Goal: Navigation & Orientation: Understand site structure

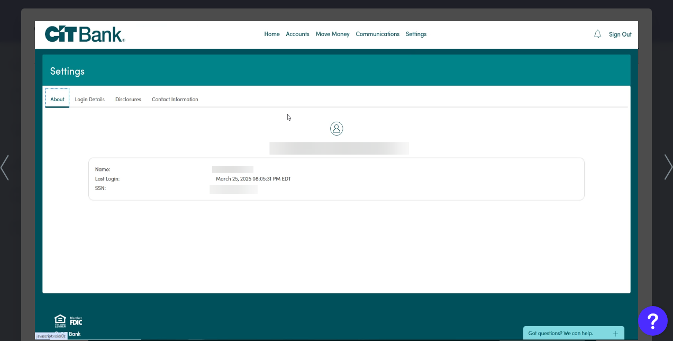
scroll to position [148, 0]
click at [667, 170] on icon at bounding box center [669, 167] width 8 height 26
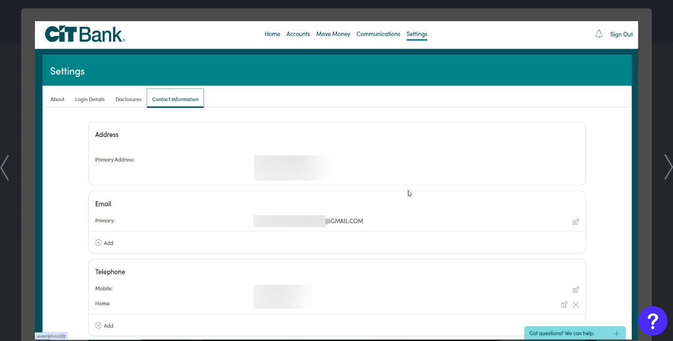
click at [667, 170] on icon at bounding box center [669, 167] width 8 height 26
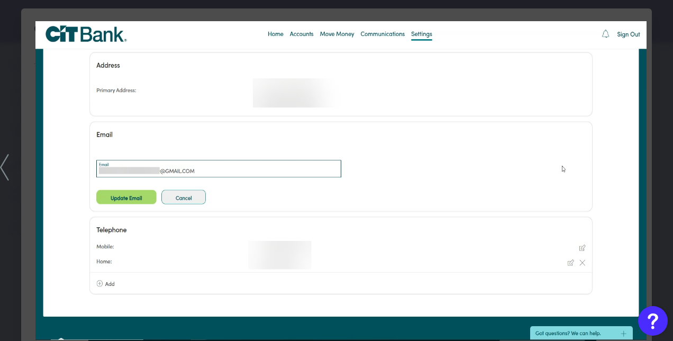
click at [3, 158] on icon at bounding box center [4, 167] width 9 height 26
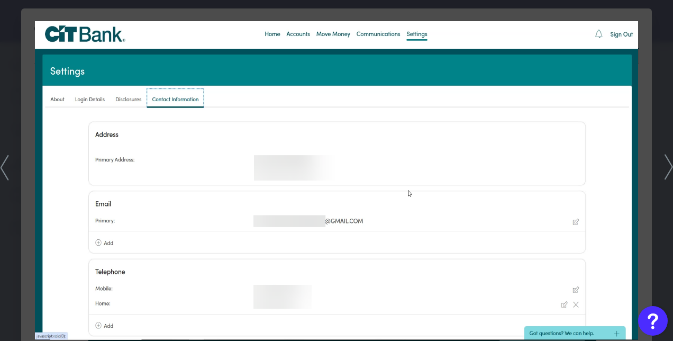
click at [4, 169] on icon at bounding box center [4, 167] width 8 height 26
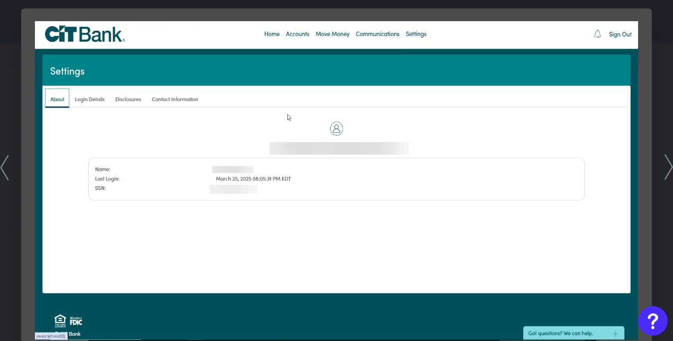
click at [667, 163] on icon at bounding box center [669, 167] width 8 height 26
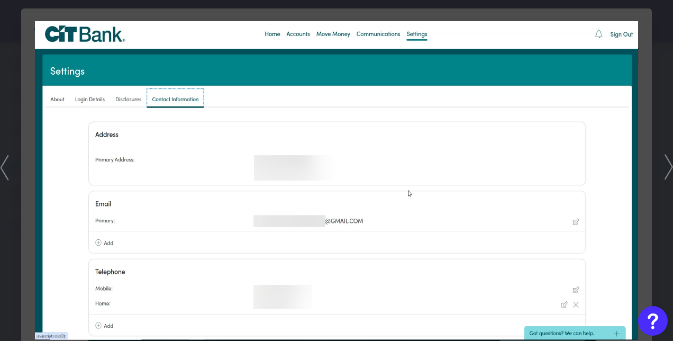
click at [667, 163] on icon at bounding box center [669, 167] width 8 height 26
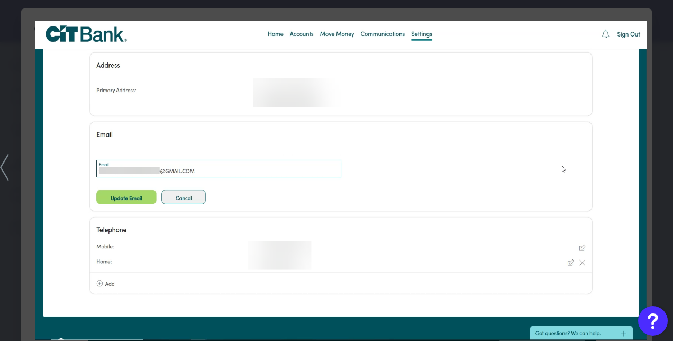
click at [667, 163] on div at bounding box center [336, 170] width 673 height 341
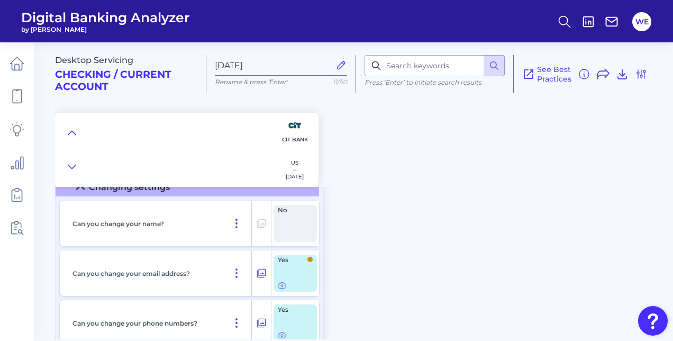
scroll to position [177, 0]
click at [283, 285] on icon at bounding box center [282, 284] width 8 height 8
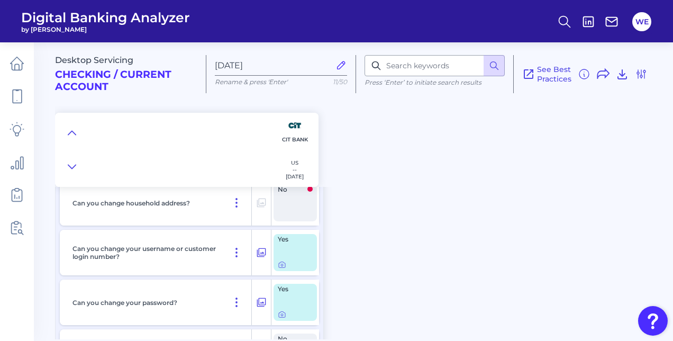
scroll to position [387, 0]
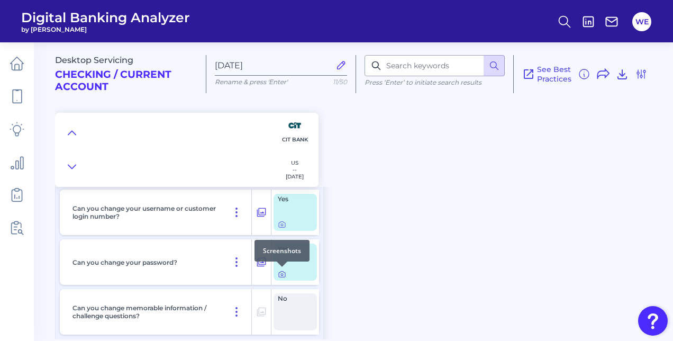
click at [284, 272] on icon at bounding box center [282, 274] width 8 height 8
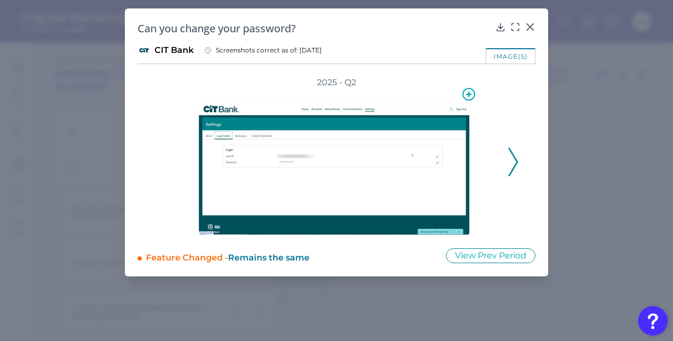
click at [404, 144] on img at bounding box center [333, 169] width 271 height 132
